Goal: Task Accomplishment & Management: Complete application form

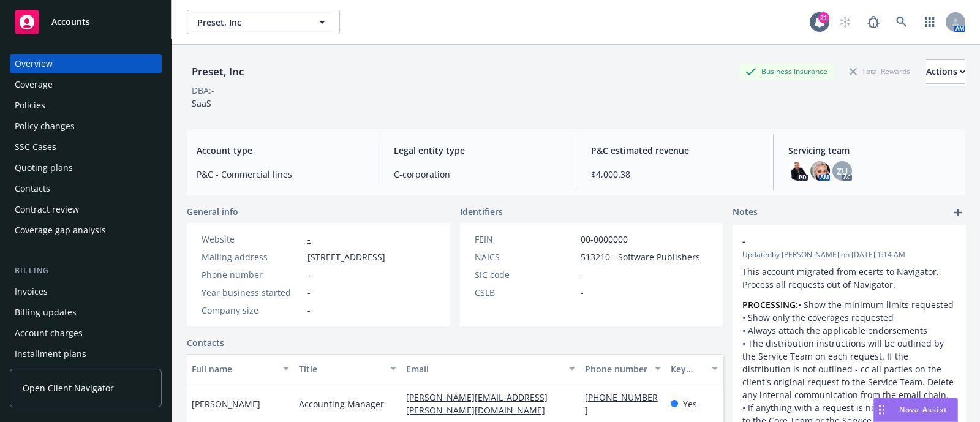
click at [62, 160] on div "Quoting plans" at bounding box center [44, 168] width 58 height 20
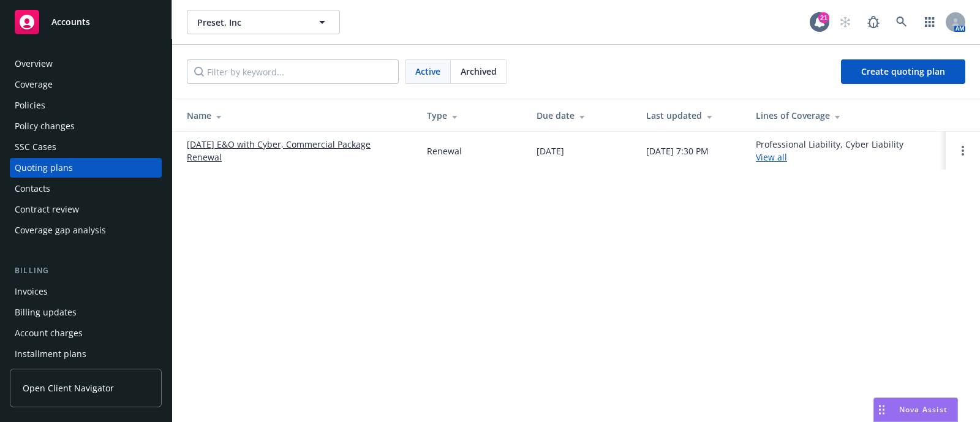
click at [252, 145] on link "11/02/25 E&O with Cyber, Commercial Package Renewal" at bounding box center [297, 151] width 220 height 26
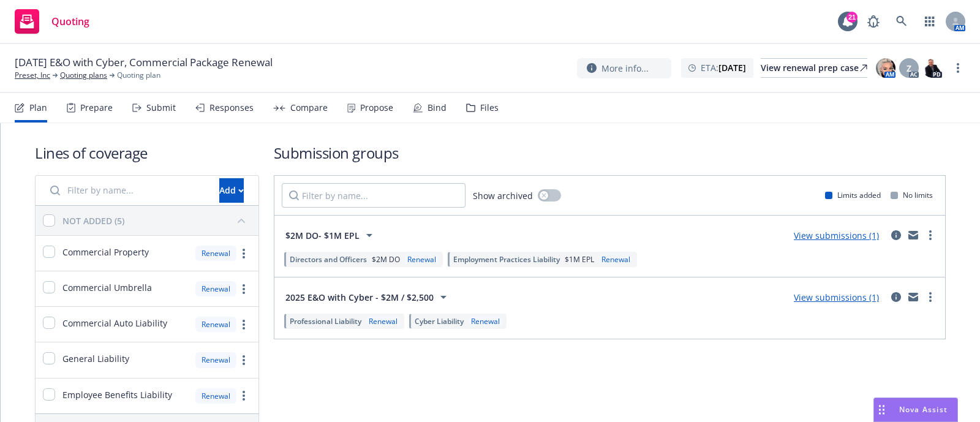
click at [459, 111] on div "Plan Prepare Submit Responses Compare Propose Bind Files" at bounding box center [257, 107] width 484 height 29
click at [469, 110] on icon at bounding box center [470, 107] width 9 height 9
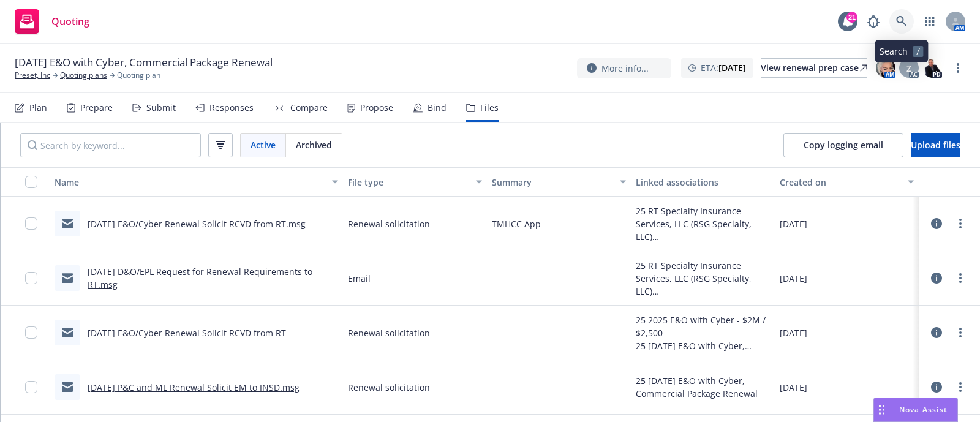
click at [901, 21] on icon at bounding box center [901, 21] width 11 height 11
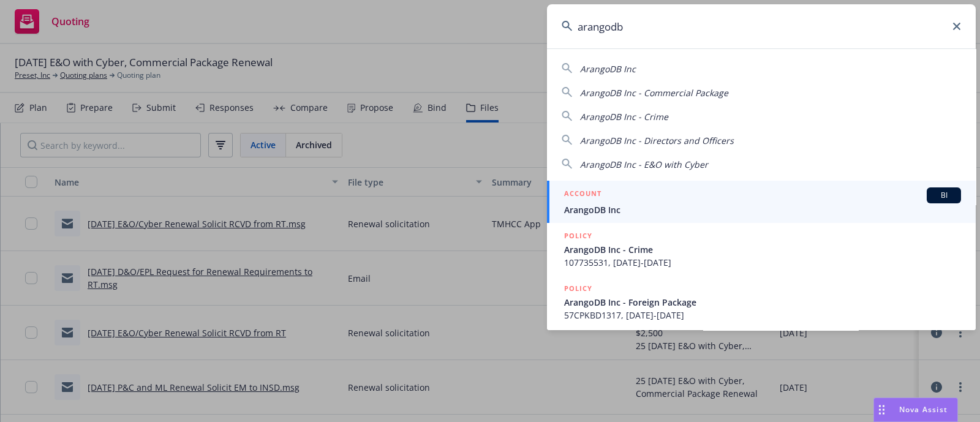
type input "arangodb"
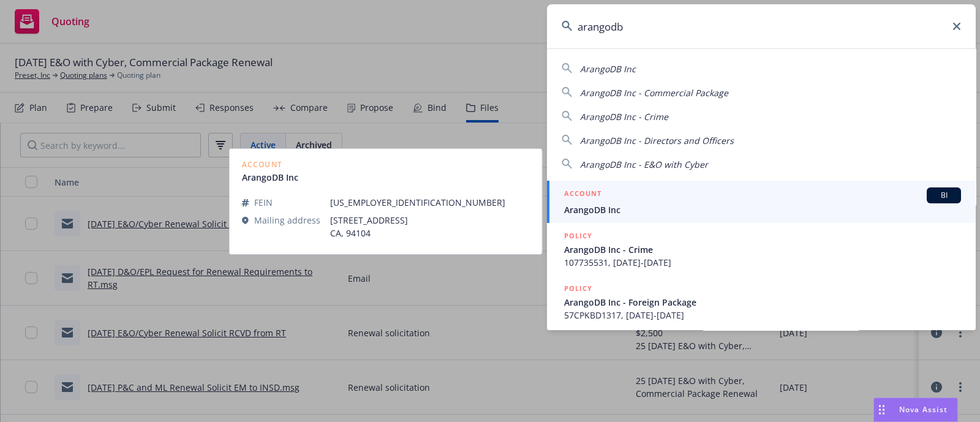
click at [627, 203] on span "ArangoDB Inc" at bounding box center [762, 209] width 397 height 13
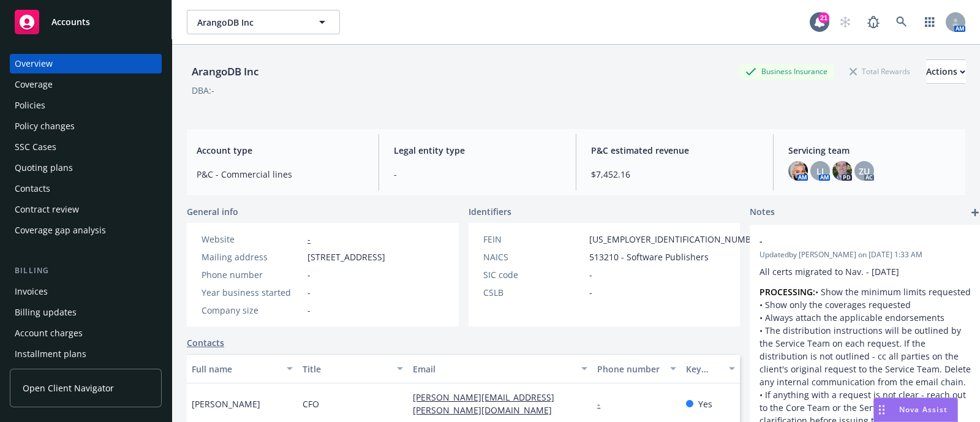
click at [44, 170] on div "Quoting plans" at bounding box center [44, 168] width 58 height 20
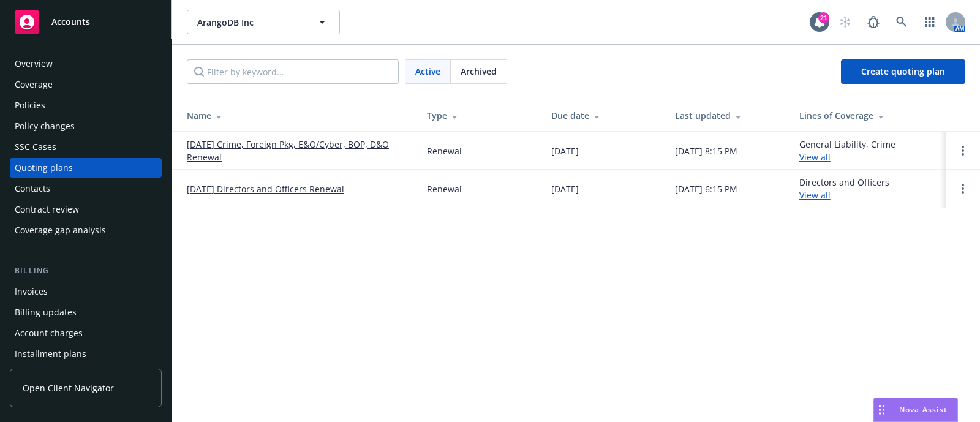
click at [356, 143] on link "[DATE] Crime, Foreign Pkg, E&O/Cyber, BOP, D&O Renewal" at bounding box center [297, 151] width 220 height 26
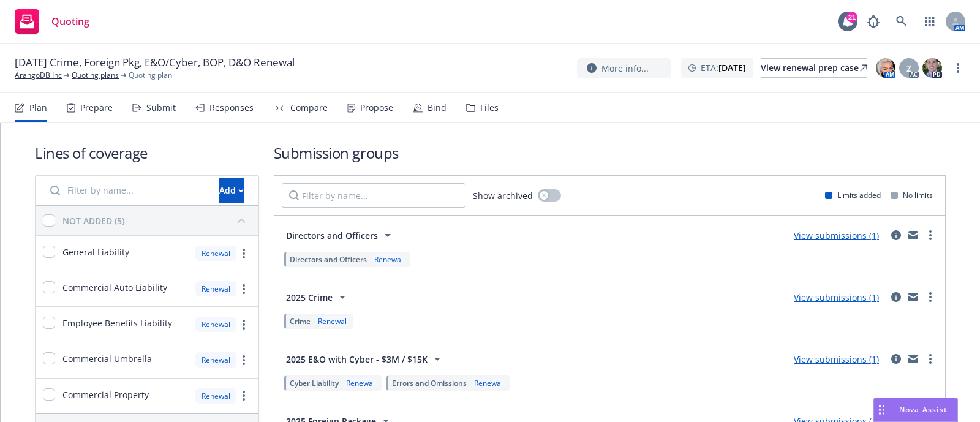
click at [156, 105] on div "Submit" at bounding box center [160, 108] width 29 height 10
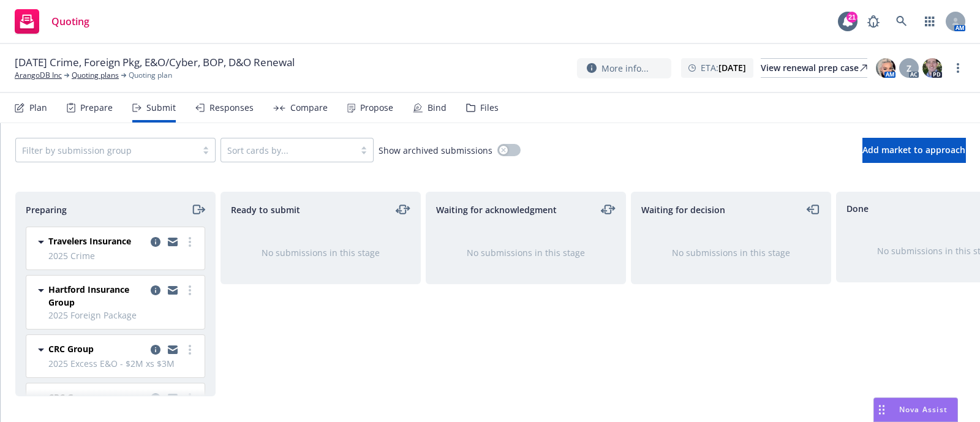
scroll to position [110, 0]
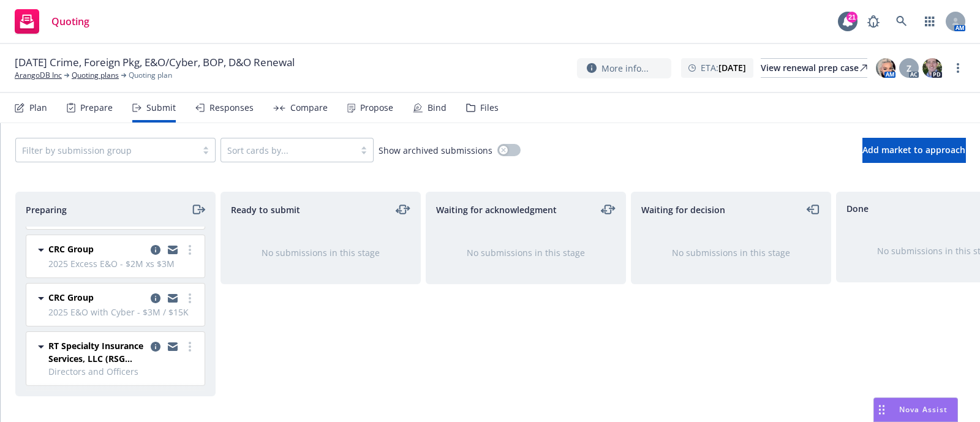
click at [486, 108] on div "Files" at bounding box center [489, 108] width 18 height 10
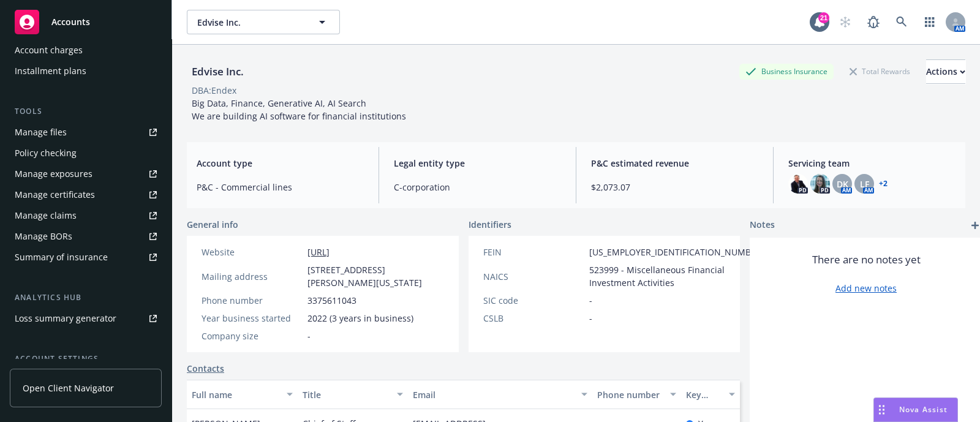
scroll to position [284, 0]
click at [89, 255] on div "Summary of insurance" at bounding box center [61, 256] width 93 height 20
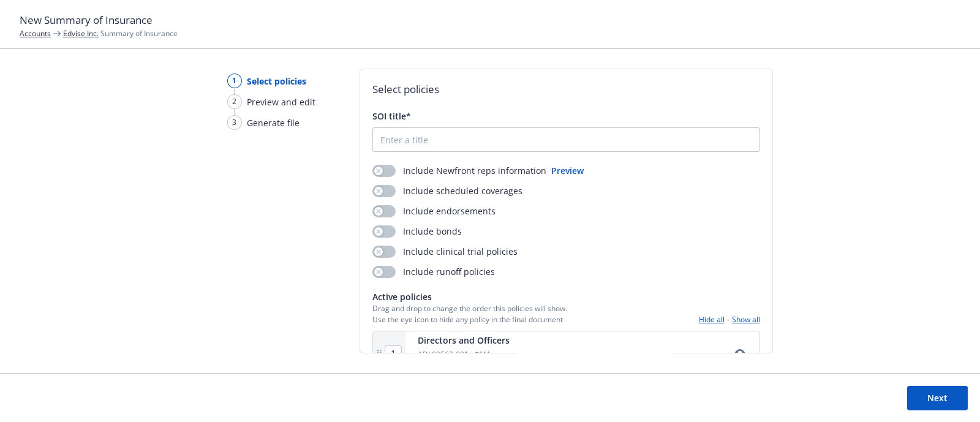
click at [376, 197] on div "Include Newfront reps information Preview Include scheduled coverages Include e…" at bounding box center [566, 221] width 388 height 114
click at [379, 196] on button "button" at bounding box center [383, 191] width 23 height 12
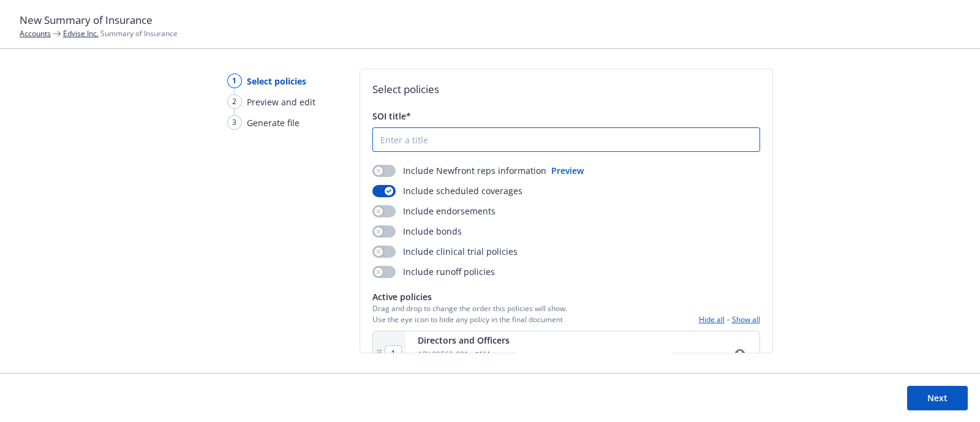
click at [393, 142] on input "SOI title*" at bounding box center [566, 139] width 386 height 23
type input "[DATE]- [DATE] Edvise Inc. SOI"
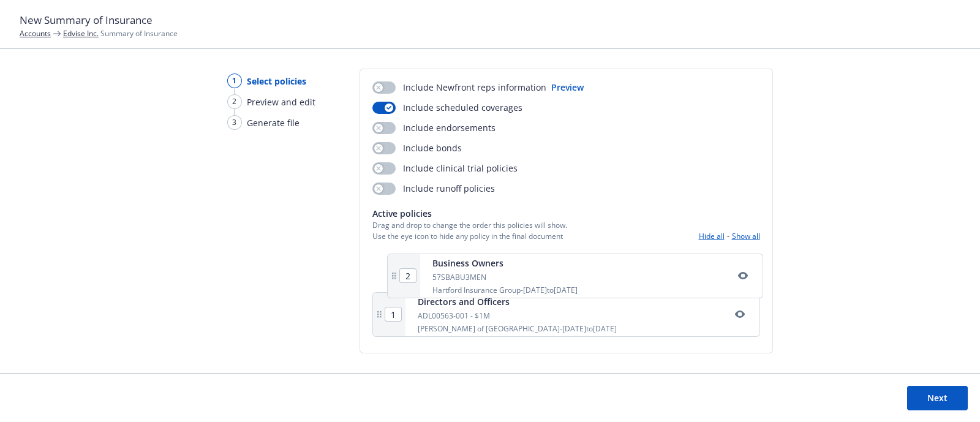
drag, startPoint x: 601, startPoint y: 317, endPoint x: 619, endPoint y: 271, distance: 49.2
click at [619, 271] on div "1 Directors and Officers ADL00563-001 - $1M Lloyd's of London - [DATE] to [DATE…" at bounding box center [566, 294] width 388 height 94
type input "2"
type input "1"
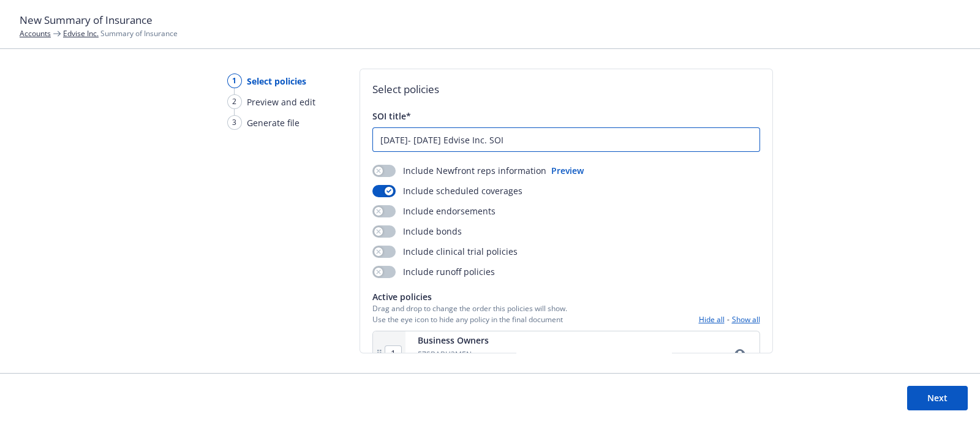
scroll to position [1, 0]
type input "[DATE]- [DATE] Edvise Inc. SOI"
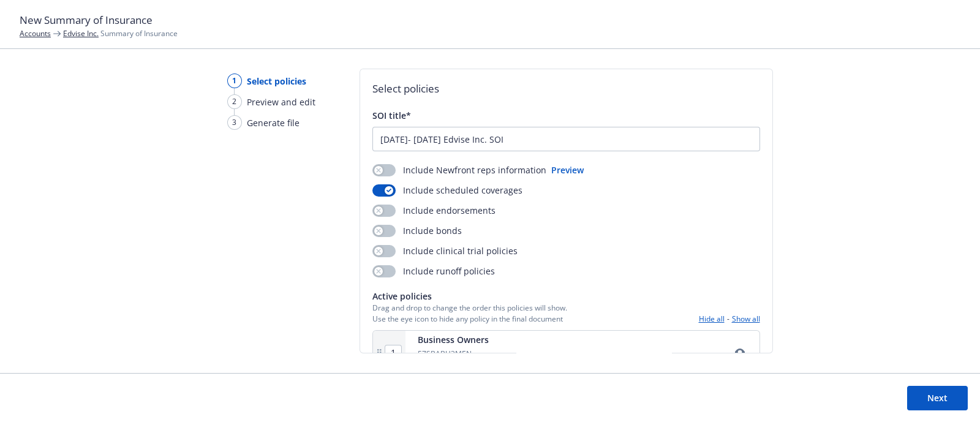
click at [916, 399] on button "Next" at bounding box center [937, 398] width 61 height 24
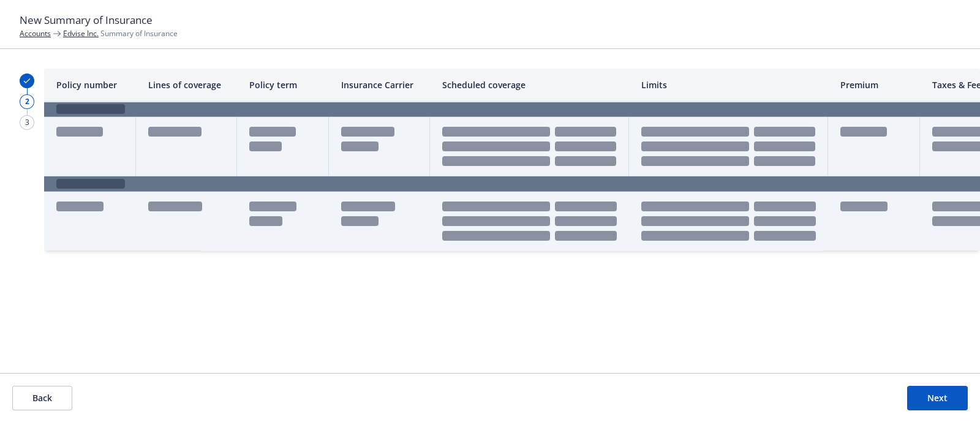
click at [916, 399] on button "Next" at bounding box center [937, 398] width 61 height 24
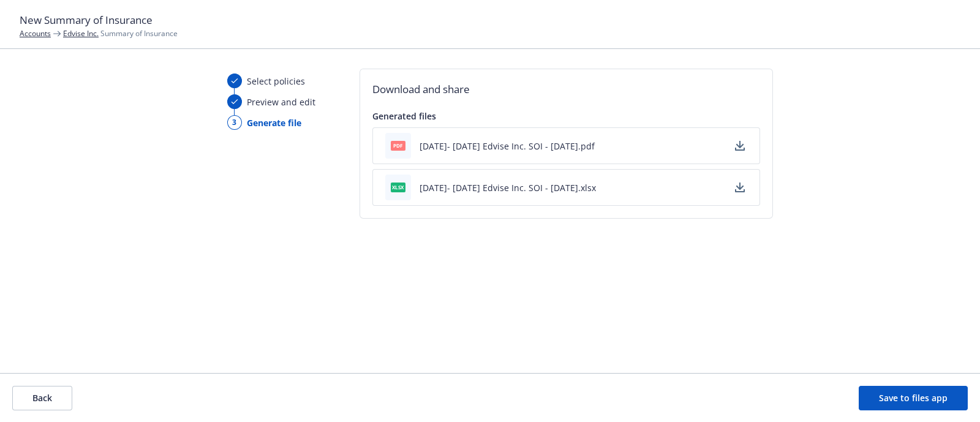
click at [38, 391] on button "Back" at bounding box center [42, 398] width 60 height 24
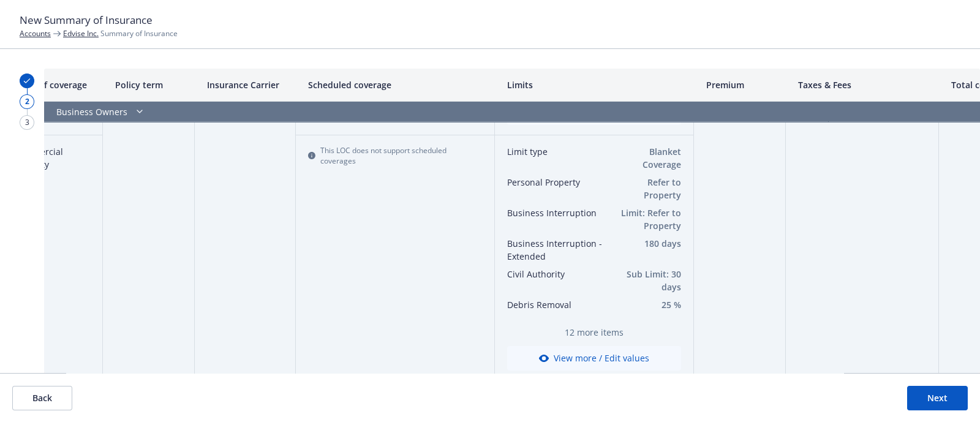
scroll to position [212, 134]
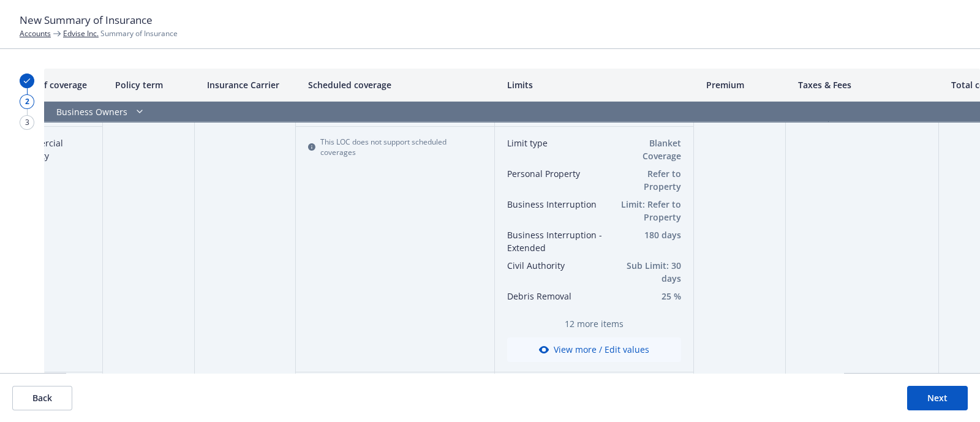
click at [425, 311] on div "This LOC does not support scheduled coverages" at bounding box center [395, 250] width 199 height 246
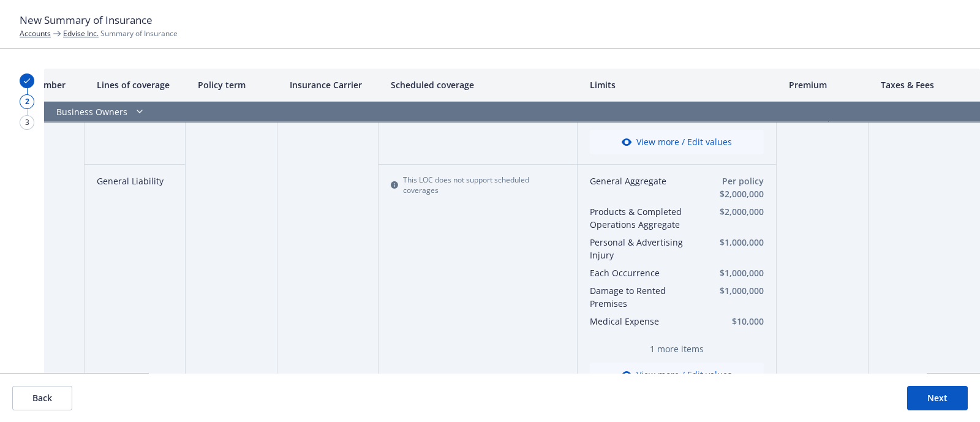
scroll to position [855, 51]
